Goal: Transaction & Acquisition: Subscribe to service/newsletter

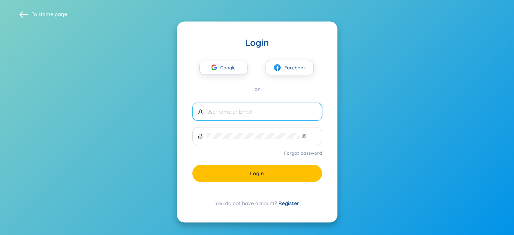
click at [289, 201] on link "Register" at bounding box center [288, 203] width 21 height 6
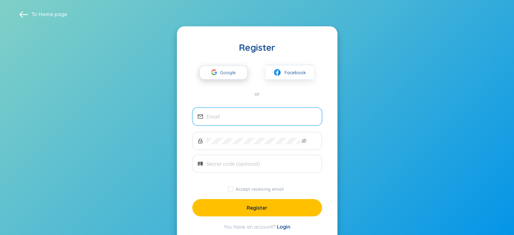
click at [231, 68] on span "Google" at bounding box center [229, 72] width 19 height 13
click at [229, 68] on span "Google" at bounding box center [229, 72] width 19 height 13
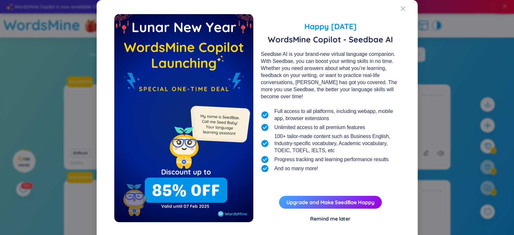
click at [336, 222] on div "Happy [DATE] WordsMine Copilot - Seedbae AI Seedbae AI is your brand-new virtua…" at bounding box center [257, 124] width 286 height 221
click at [335, 219] on div "Remind me later" at bounding box center [330, 218] width 40 height 7
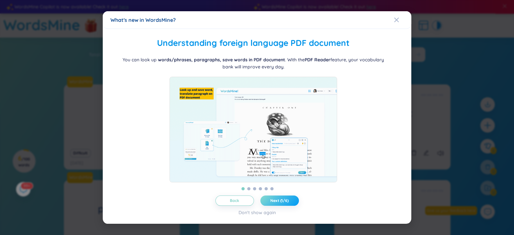
click at [271, 200] on span "Next (1/6)" at bounding box center [279, 200] width 18 height 5
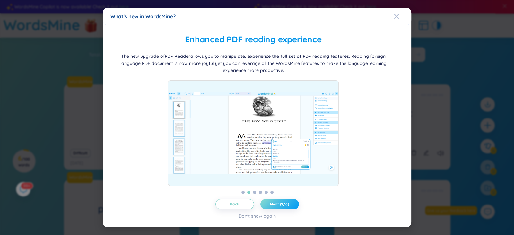
click at [271, 202] on span "Next (2/6)" at bounding box center [279, 204] width 19 height 5
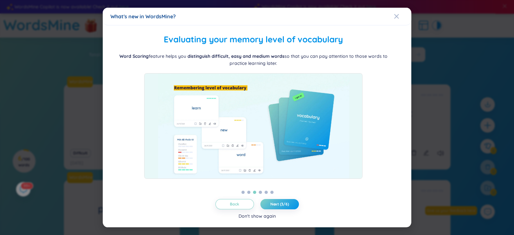
click at [265, 213] on div "Don't show again" at bounding box center [257, 216] width 37 height 7
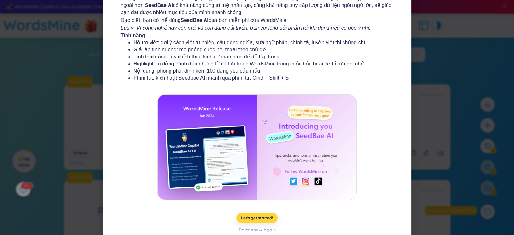
scroll to position [64, 0]
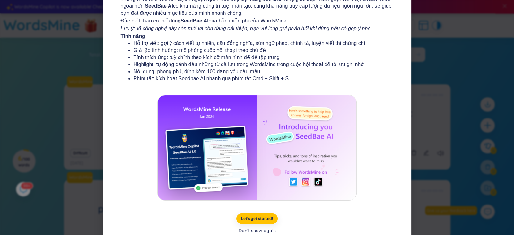
click at [264, 227] on div "Don't show again" at bounding box center [257, 230] width 37 height 7
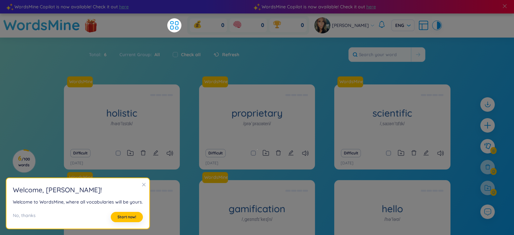
click at [142, 187] on icon "close" at bounding box center [144, 185] width 4 height 4
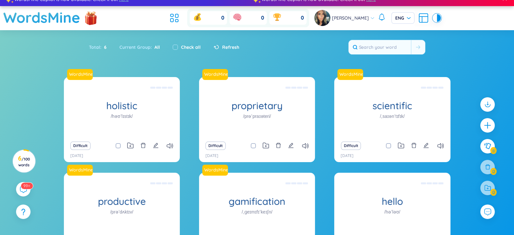
scroll to position [10, 0]
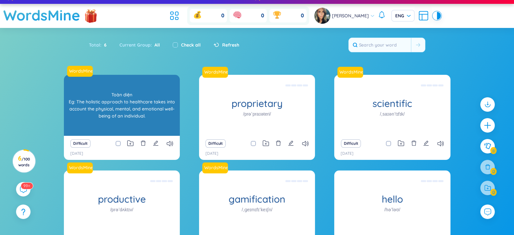
click at [156, 94] on div "Toàn diện Eg: The holistic approach to healthcare takes into account the physic…" at bounding box center [121, 105] width 109 height 58
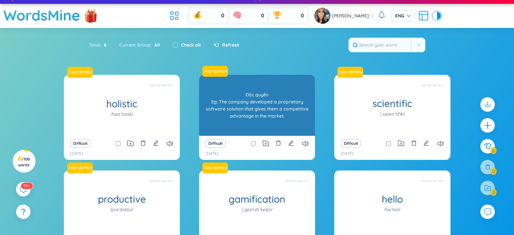
click at [248, 102] on div "proprietary /prəˈpraɪəteri/ Độc quyền Eg: The company developed a proprietary s…" at bounding box center [257, 105] width 116 height 61
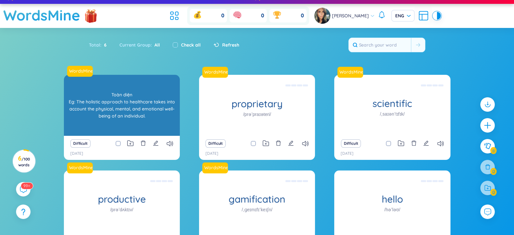
click at [94, 116] on div "Toàn diện Eg: The holistic approach to healthcare takes into account the physic…" at bounding box center [121, 105] width 109 height 58
click at [84, 68] on link "WordsMine" at bounding box center [79, 71] width 27 height 6
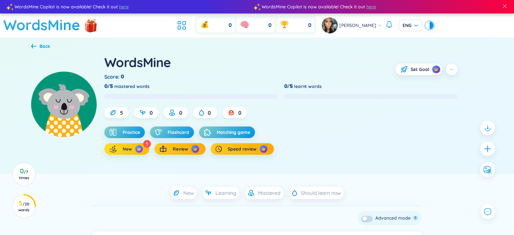
click at [138, 143] on button "New" at bounding box center [126, 149] width 45 height 12
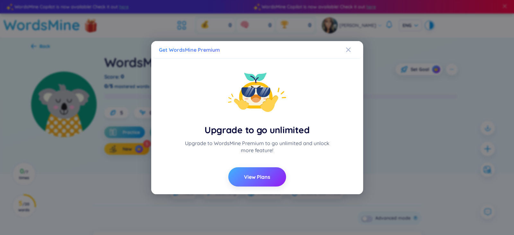
click at [266, 179] on span "View Plans" at bounding box center [257, 176] width 26 height 7
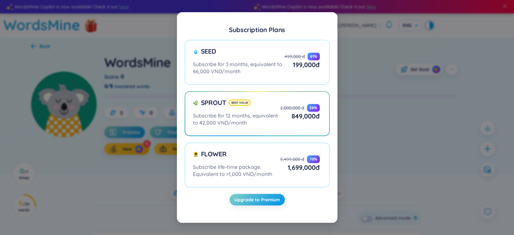
click at [367, 98] on div "Subscription Plans Seed Subscribe for 3 months, equivalent to 66,000 VND/month …" at bounding box center [257, 117] width 514 height 235
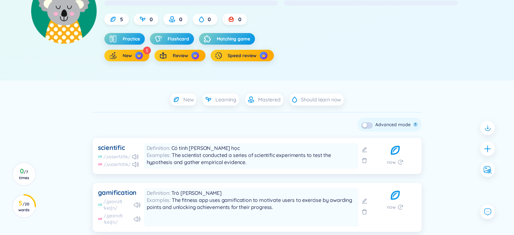
scroll to position [132, 0]
